Goal: Information Seeking & Learning: Learn about a topic

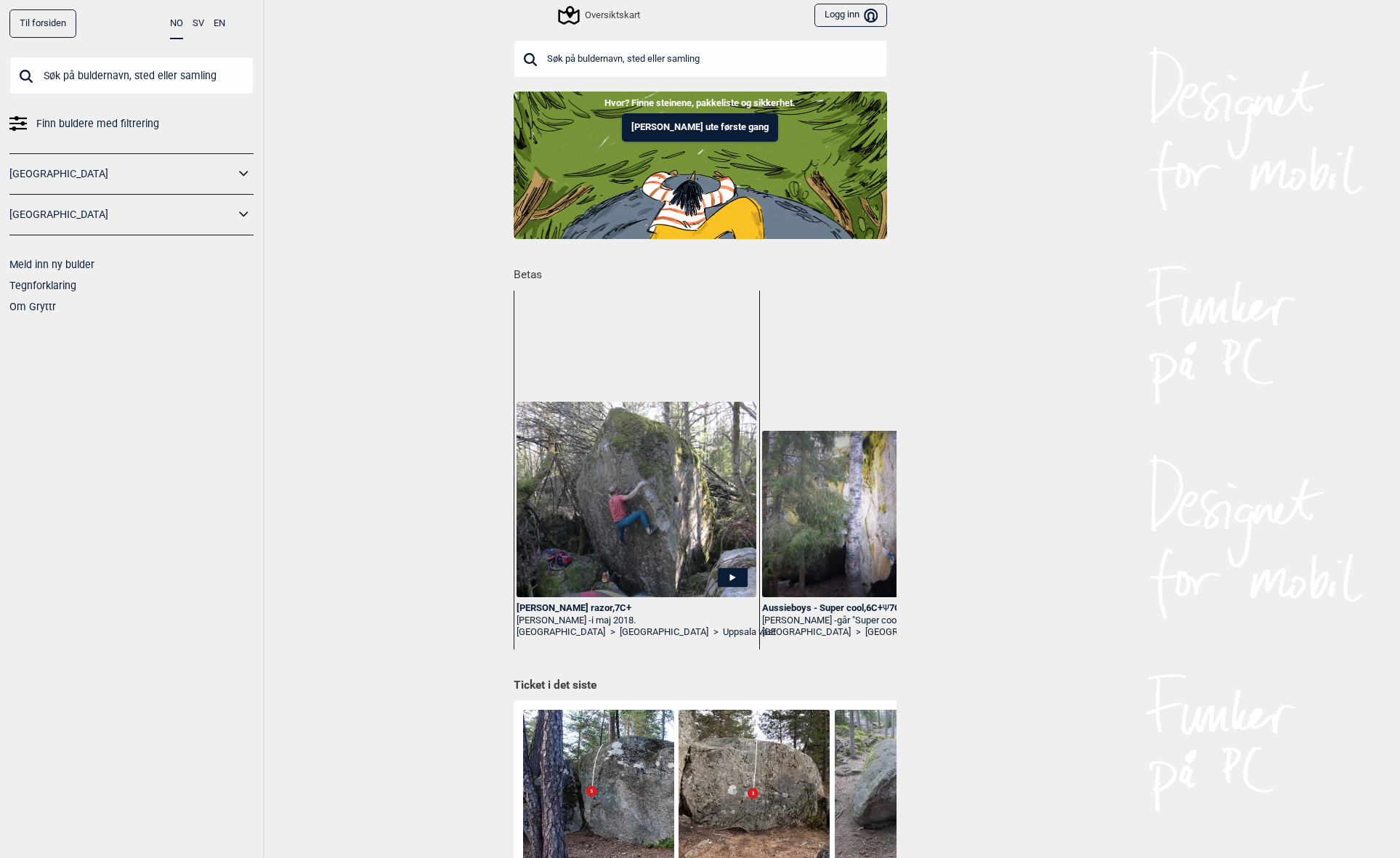
click at [615, 57] on input "text" at bounding box center [700, 59] width 374 height 38
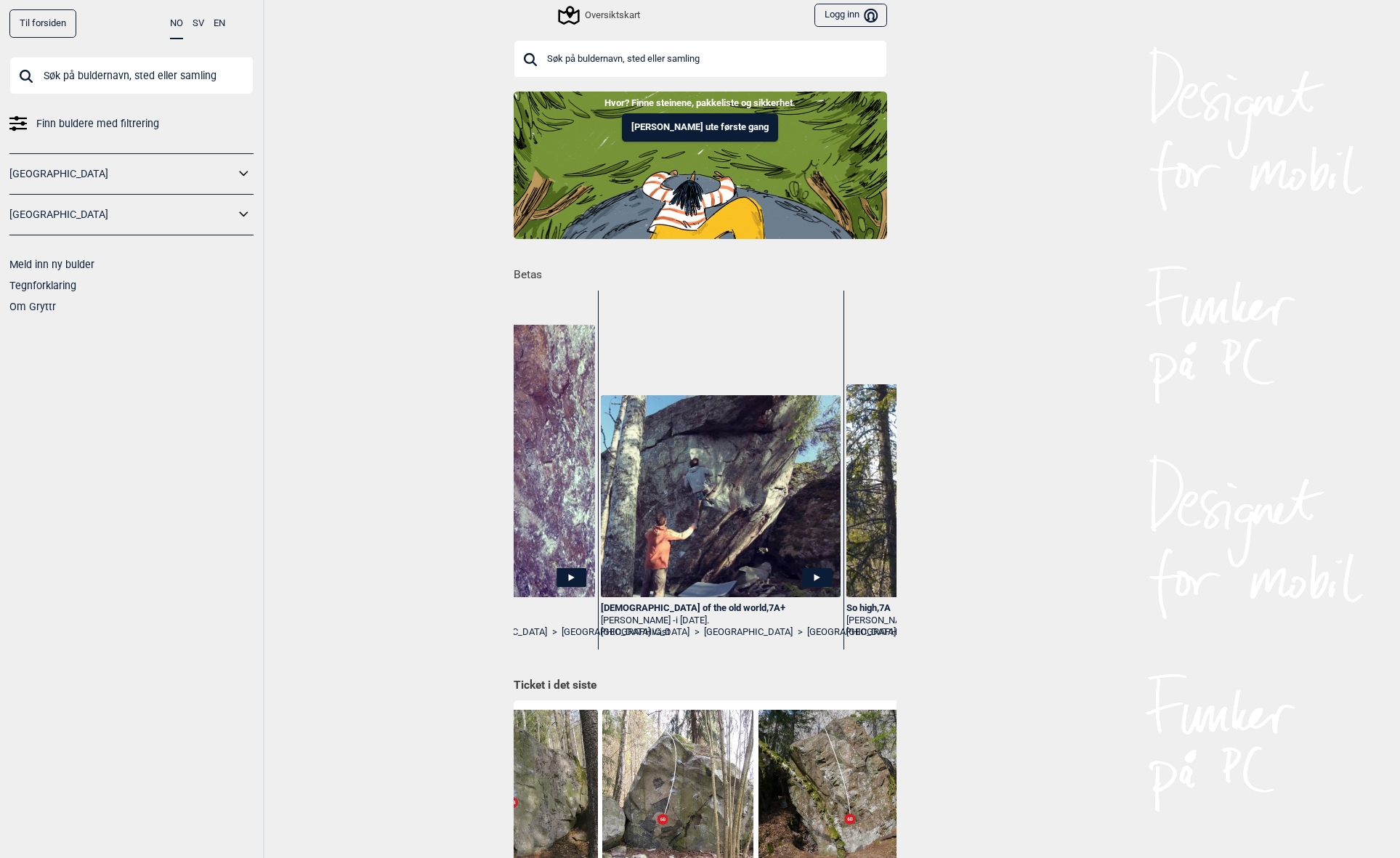
click at [627, 57] on input "text" at bounding box center [700, 59] width 374 height 38
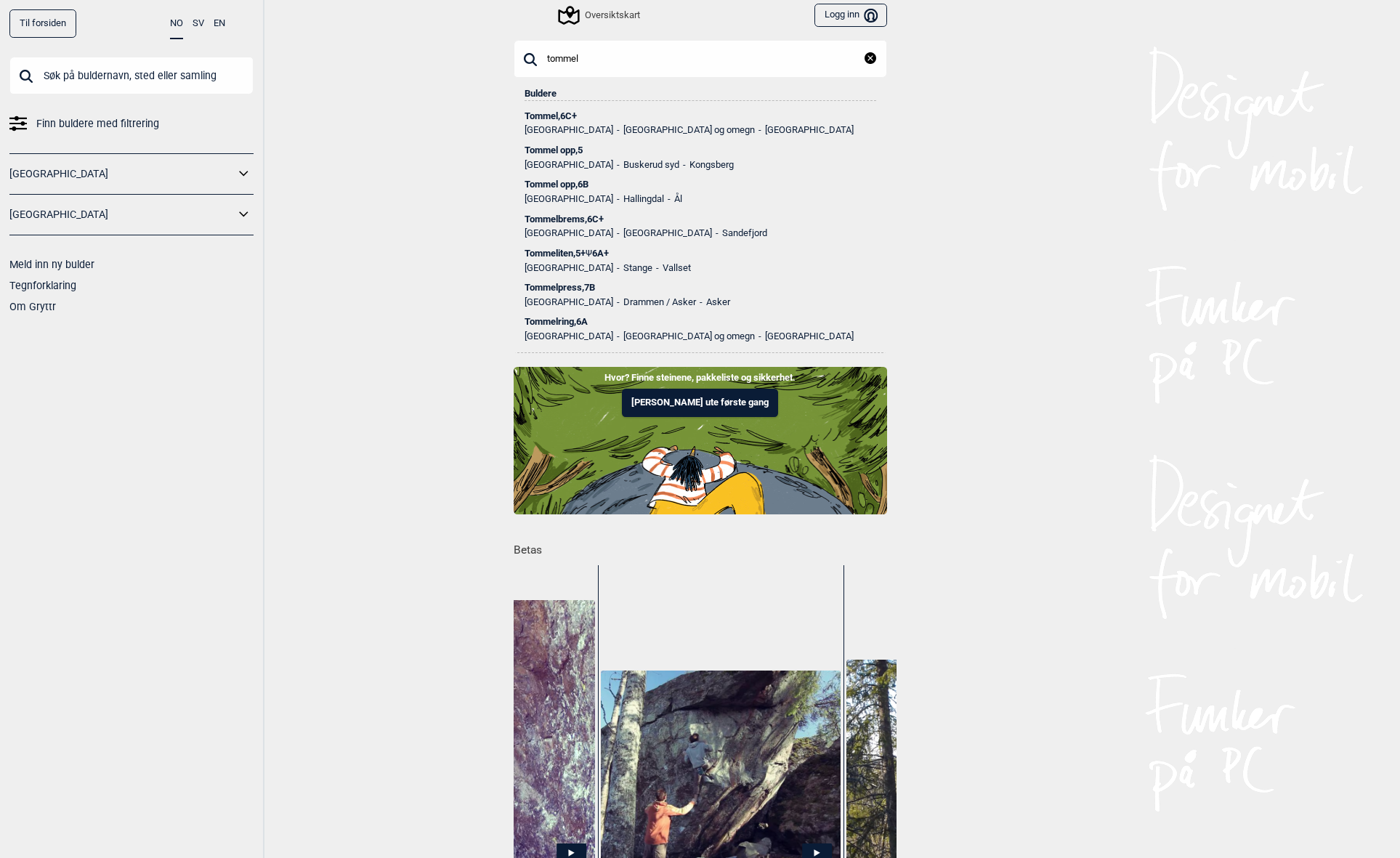
type input "tommel"
click at [538, 114] on div "Tommel , 6C+" at bounding box center [700, 116] width 352 height 10
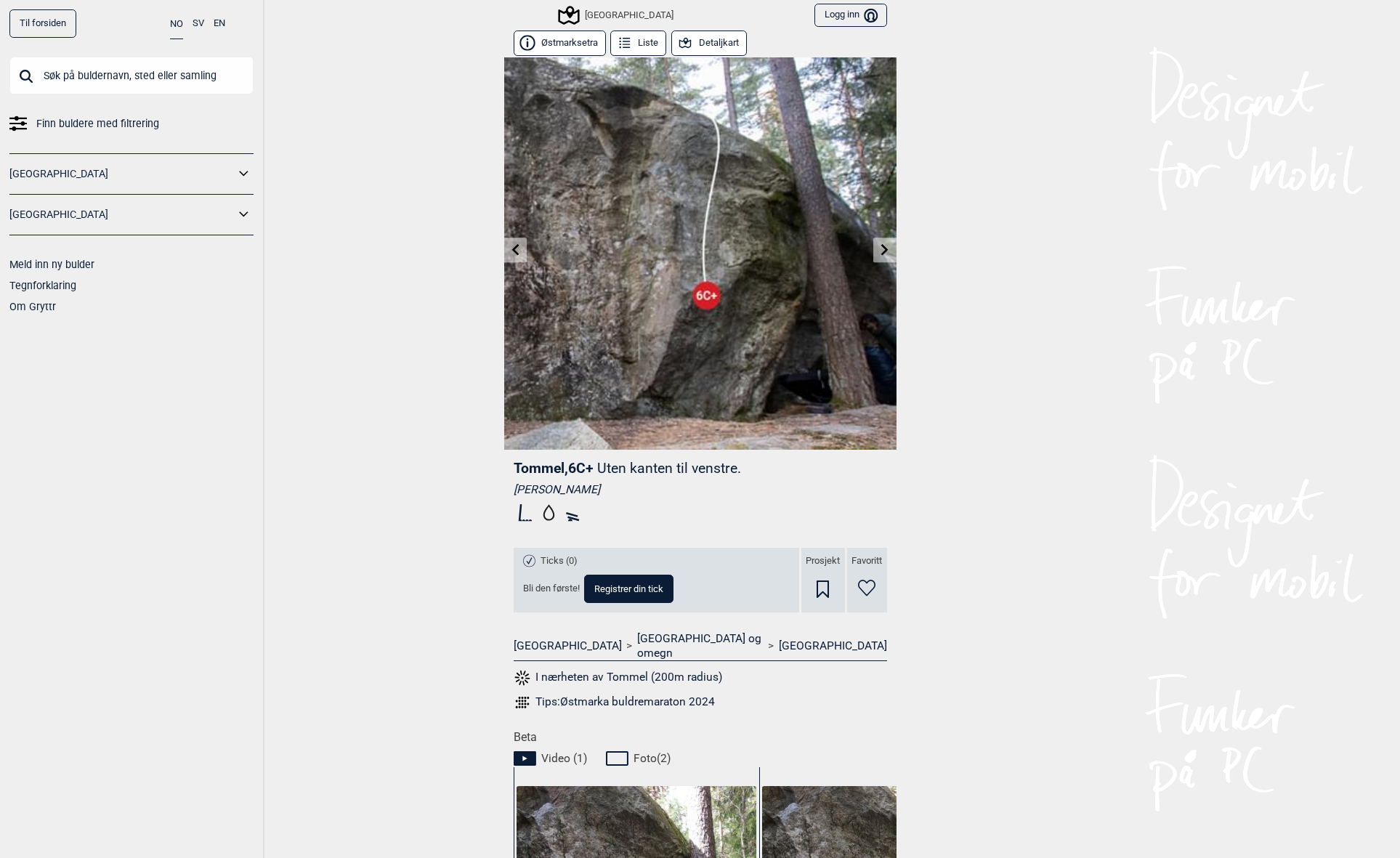
click at [709, 37] on button "Detaljkart" at bounding box center [709, 43] width 75 height 26
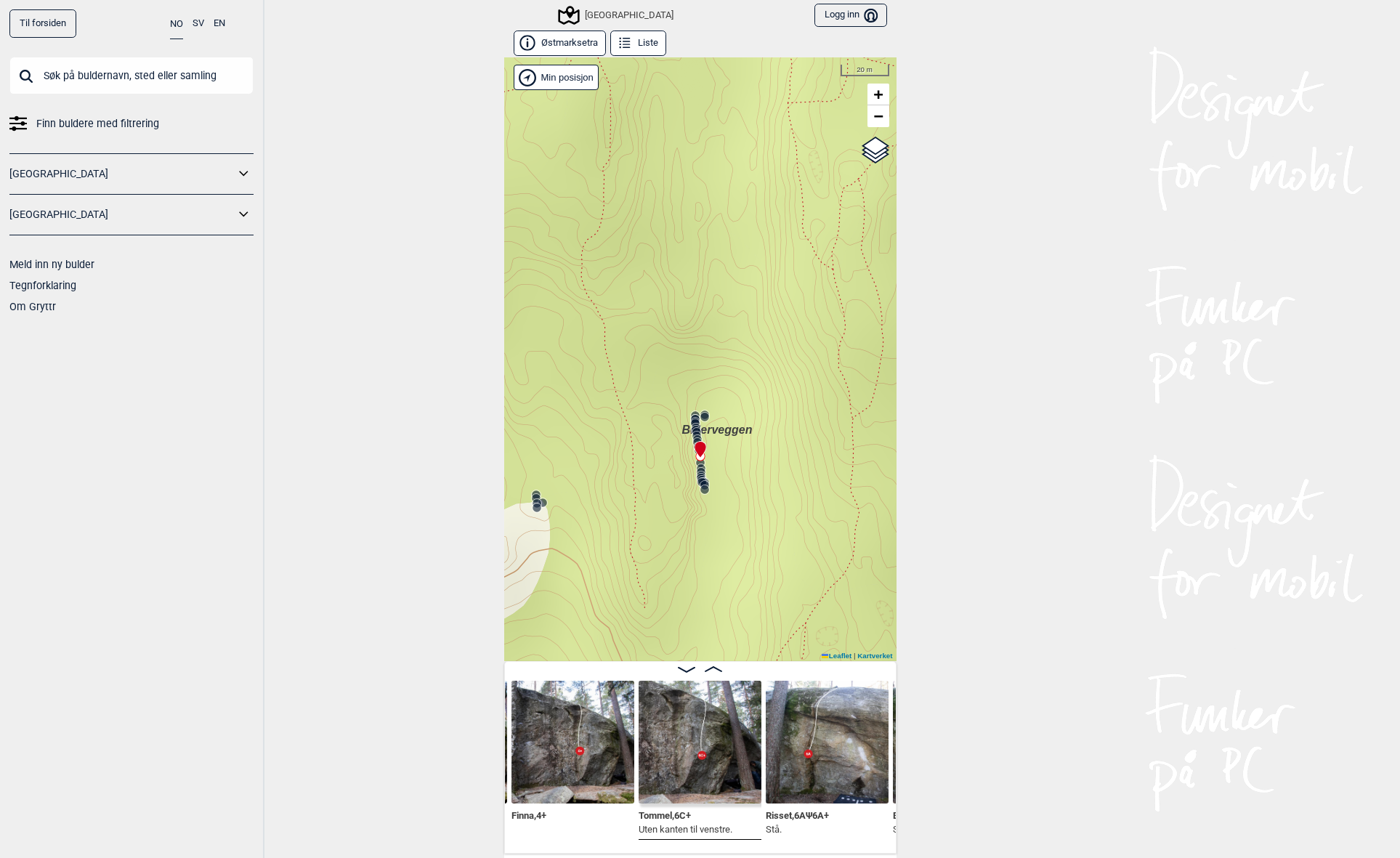
scroll to position [161, 0]
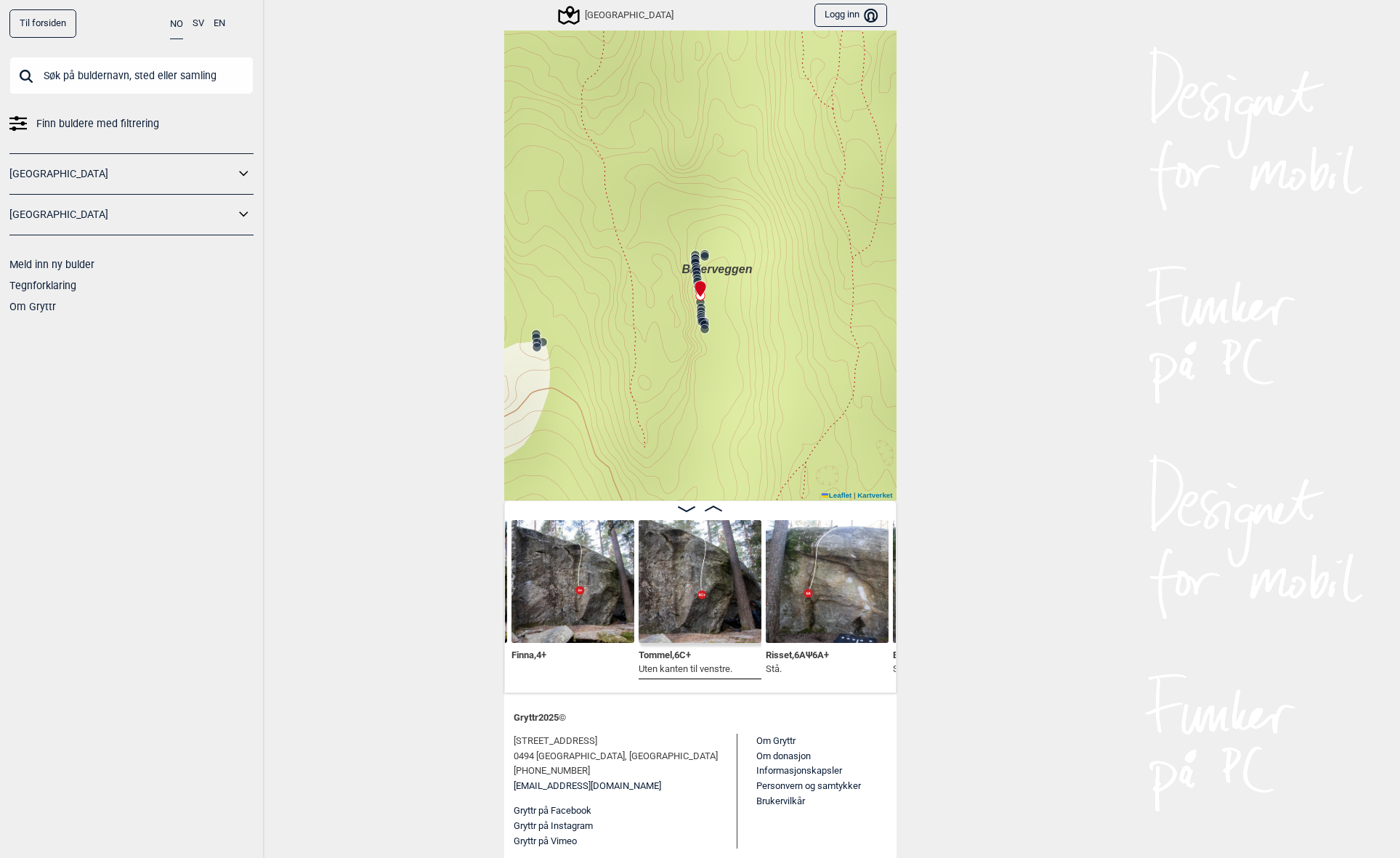
click at [676, 581] on img at bounding box center [700, 581] width 123 height 123
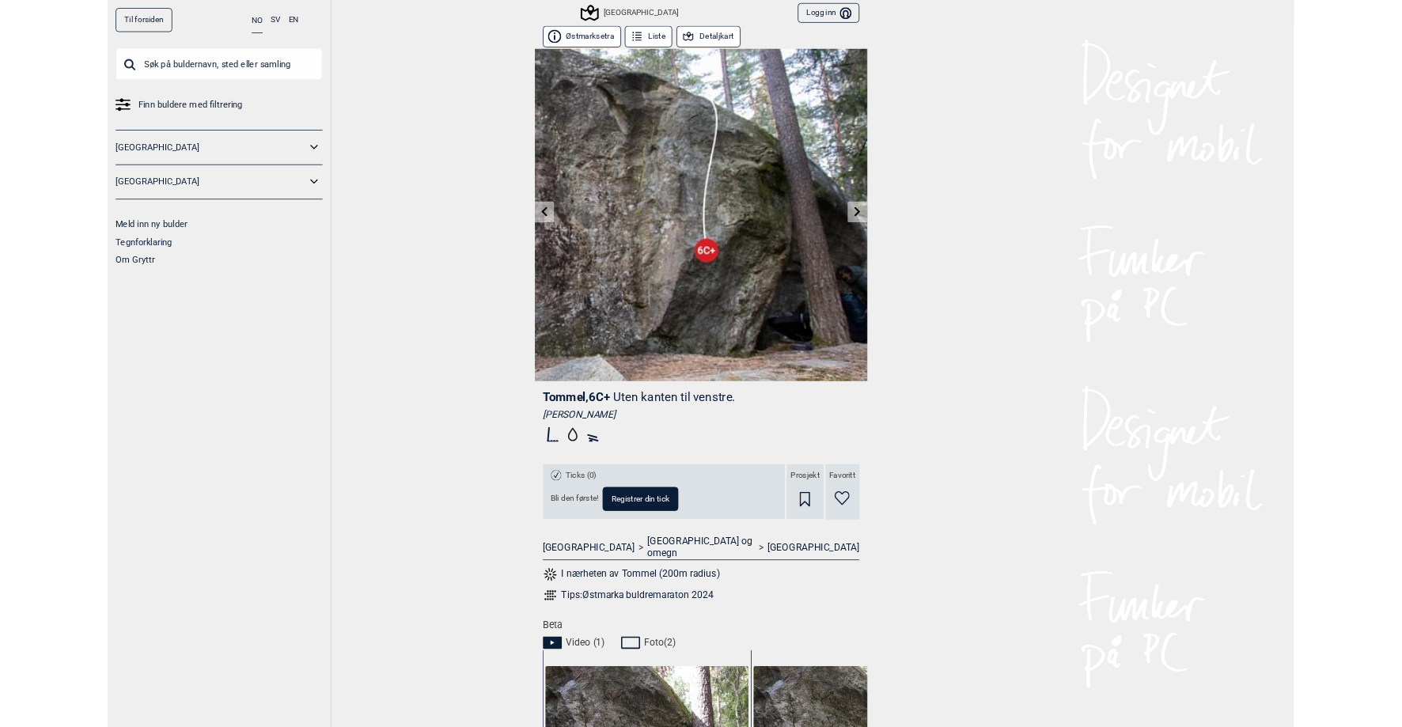
scroll to position [528, 0]
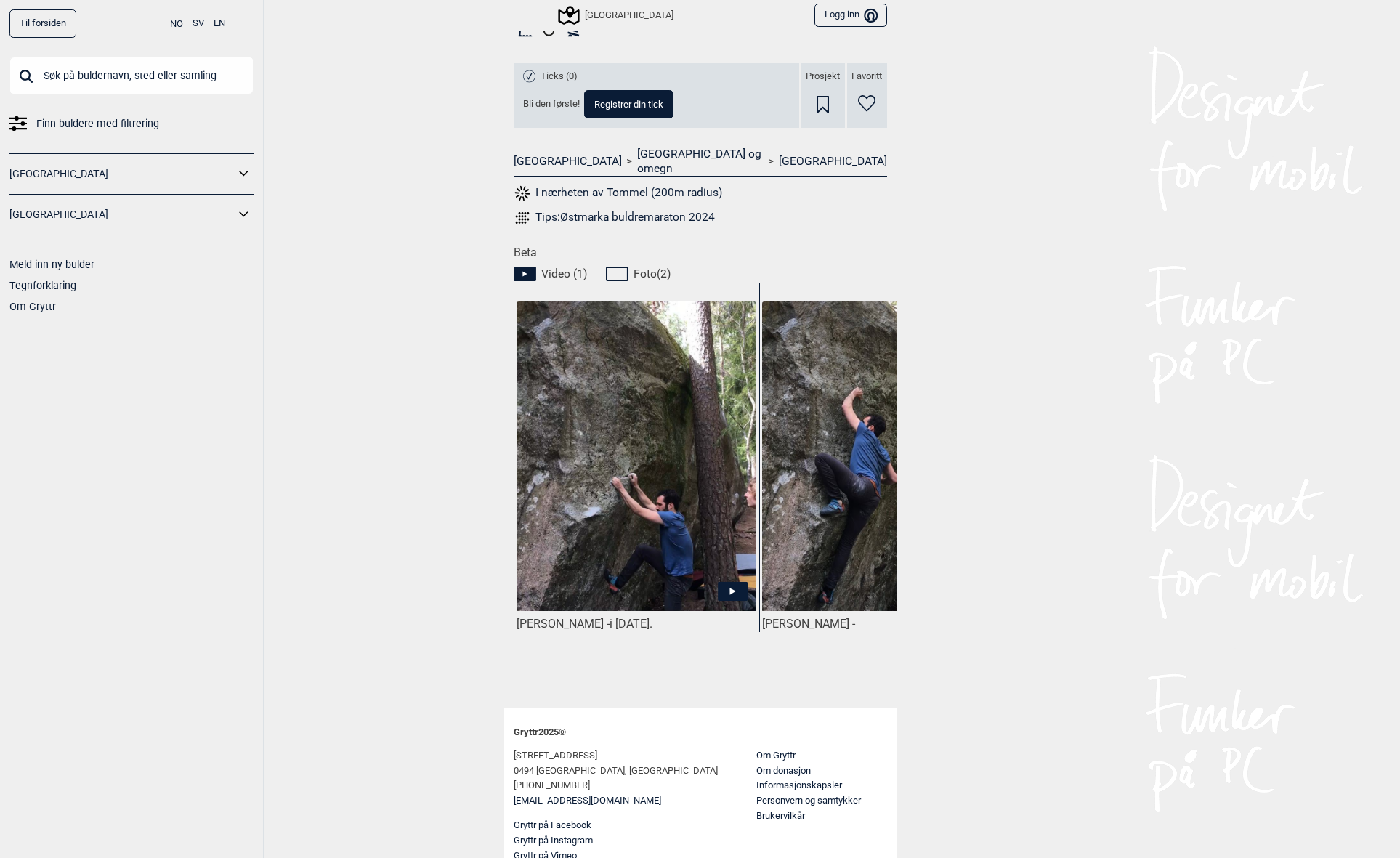
click at [636, 412] on img at bounding box center [636, 457] width 239 height 310
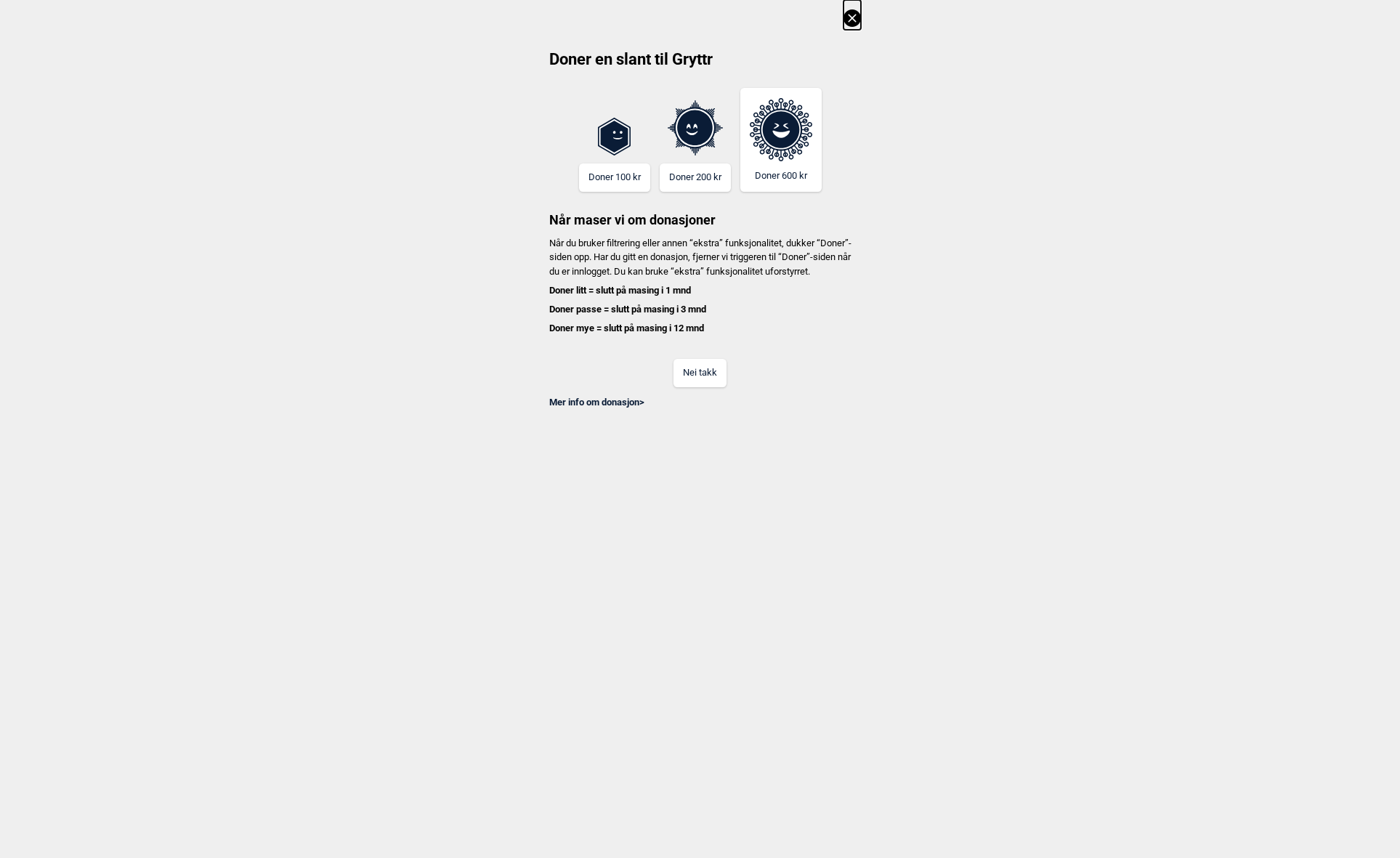
click at [700, 388] on button "Nei takk" at bounding box center [700, 373] width 53 height 28
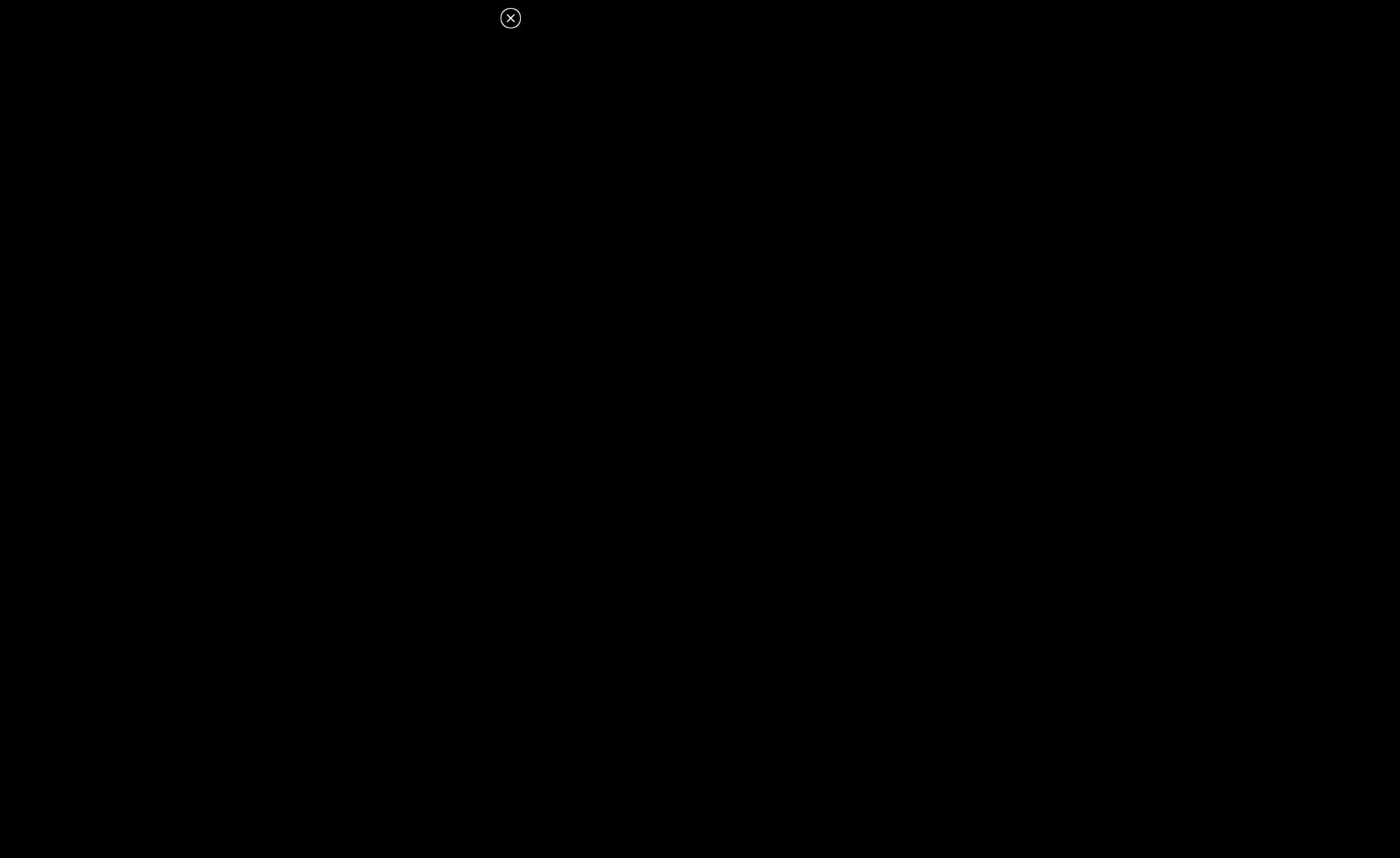
click at [506, 18] on icon at bounding box center [511, 17] width 17 height 17
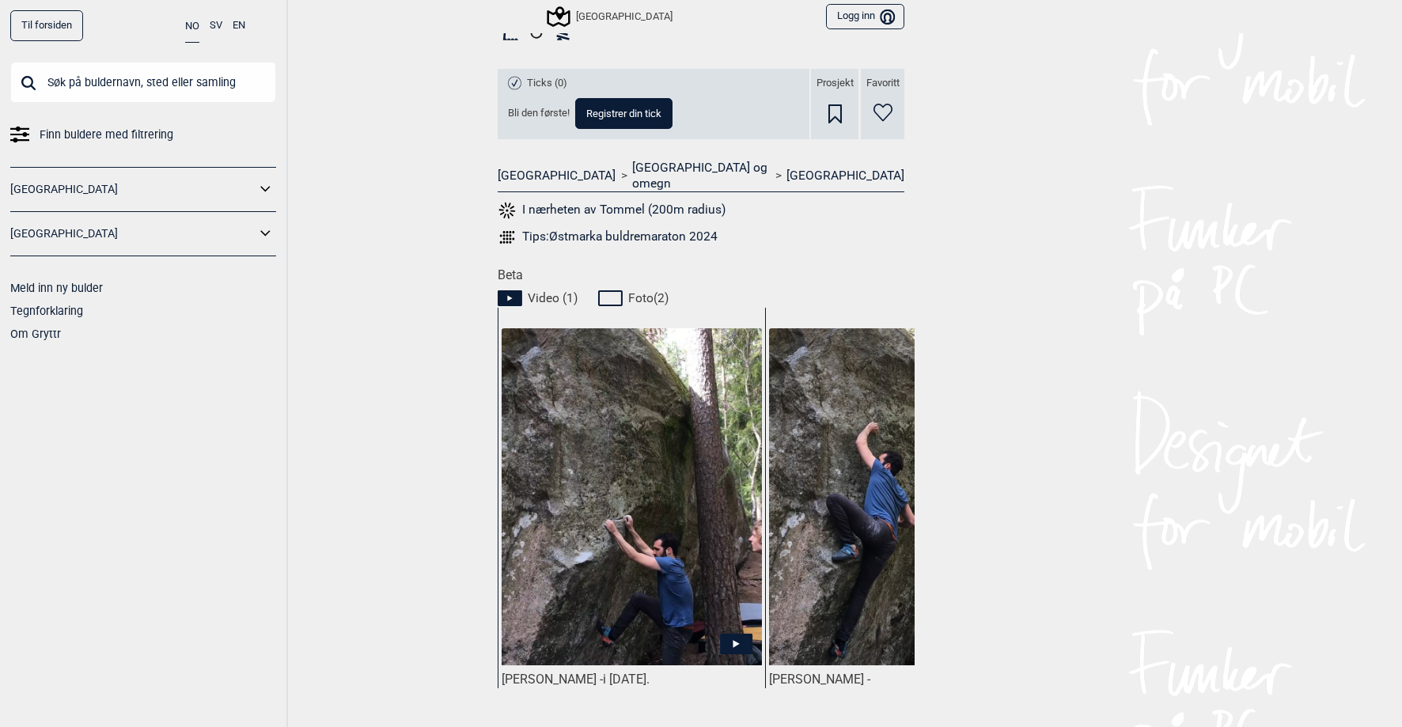
drag, startPoint x: 381, startPoint y: 129, endPoint x: 398, endPoint y: 102, distance: 31.6
click at [381, 129] on div "Til forsiden NO SV EN Finn buldere med filtrering [GEOGRAPHIC_DATA] [GEOGRAPHIC…" at bounding box center [701, 363] width 1402 height 727
click at [1111, 395] on div "Til forsiden NO SV EN Finn buldere med filtrering [GEOGRAPHIC_DATA] [GEOGRAPHIC…" at bounding box center [701, 363] width 1402 height 727
